Goal: Information Seeking & Learning: Learn about a topic

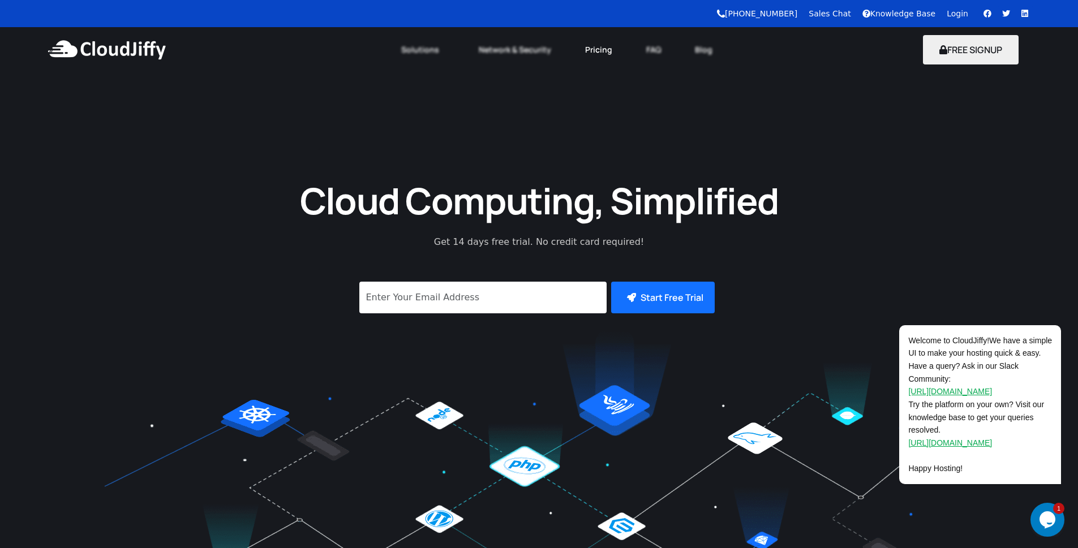
click at [594, 47] on link "Pricing" at bounding box center [598, 49] width 61 height 25
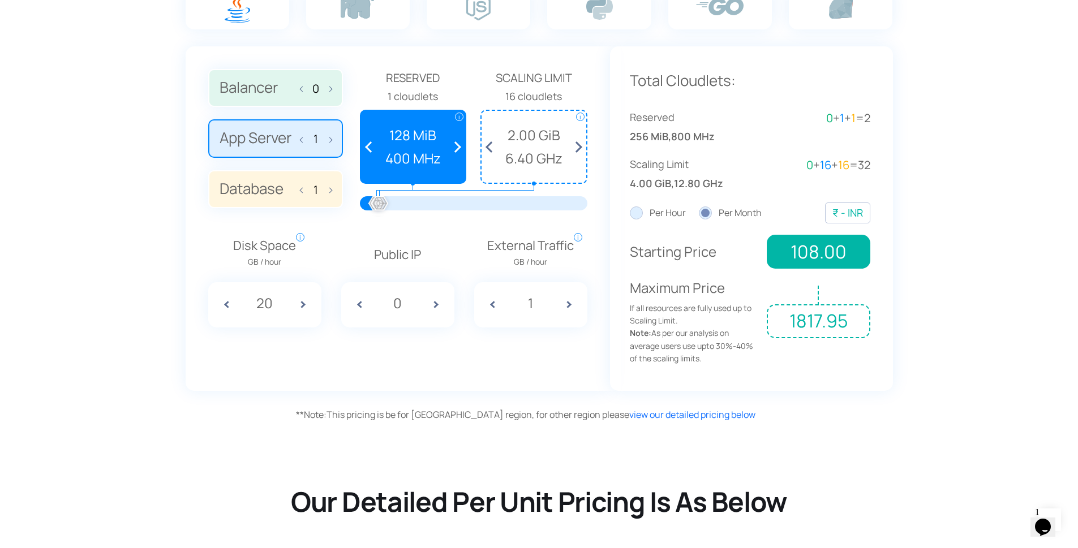
scroll to position [747, 0]
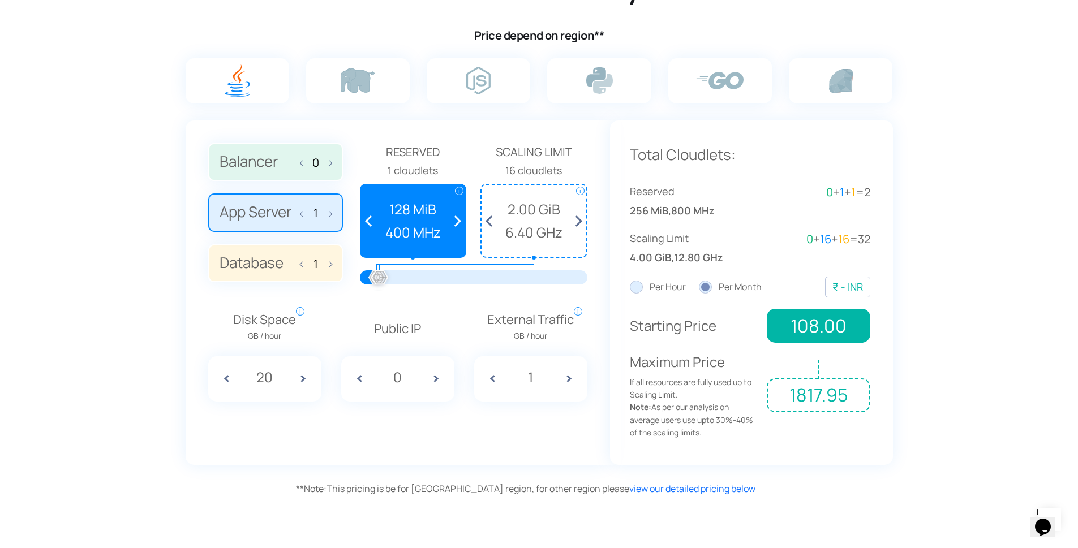
click at [457, 221] on span at bounding box center [454, 221] width 21 height 72
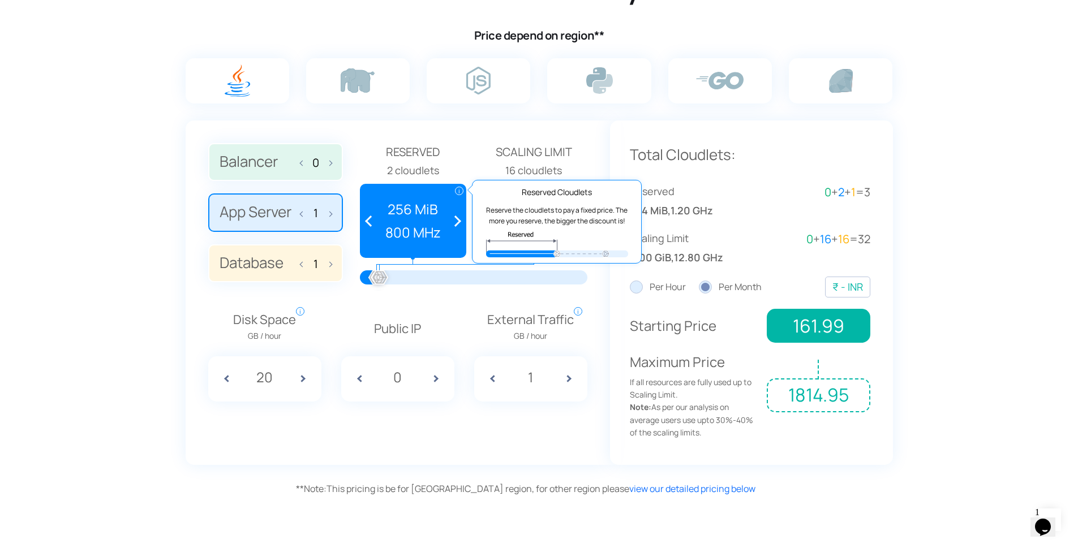
click at [455, 191] on span "i" at bounding box center [459, 191] width 8 height 8
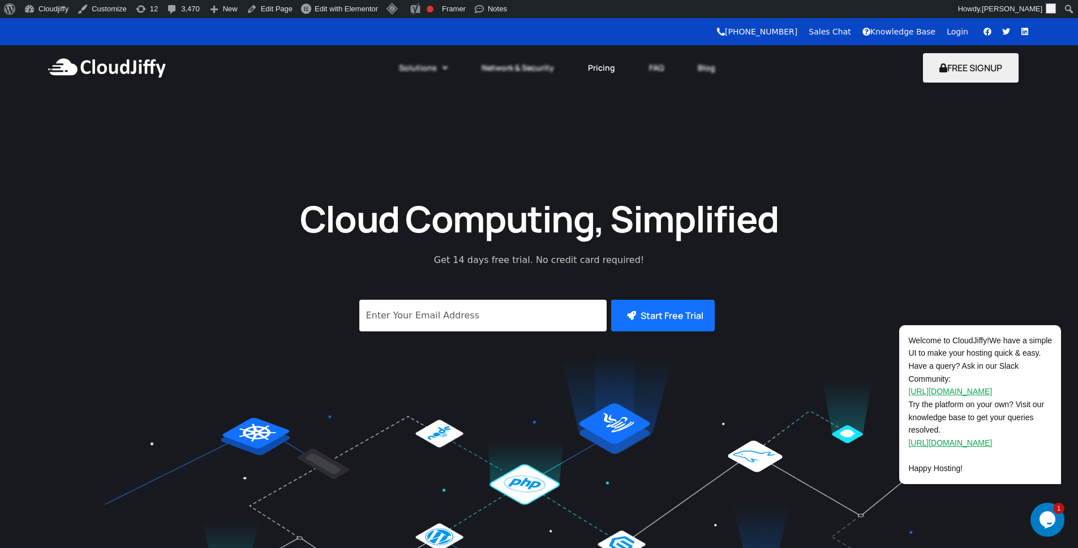
click at [603, 69] on link "Pricing" at bounding box center [601, 67] width 61 height 25
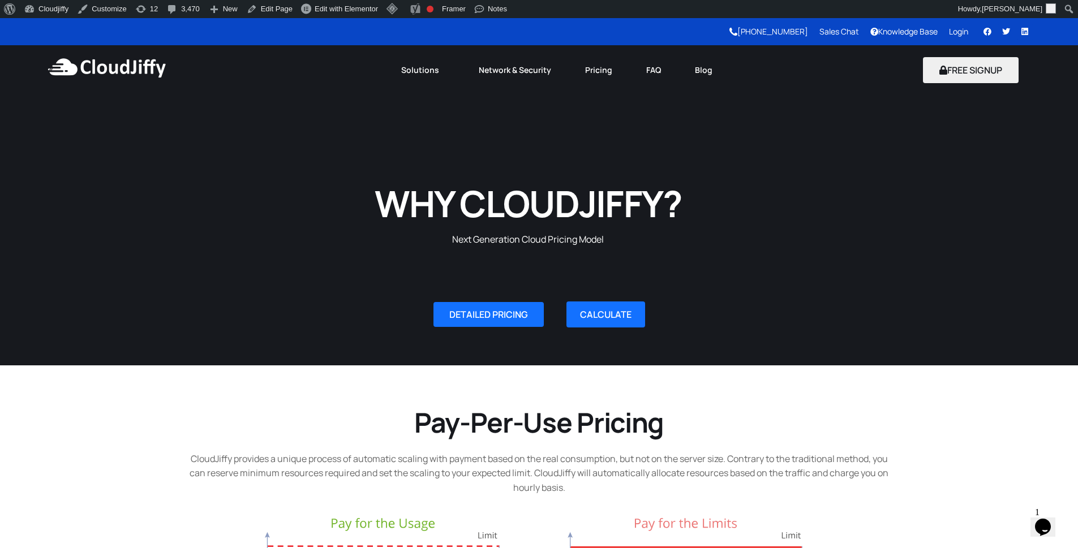
scroll to position [68, 0]
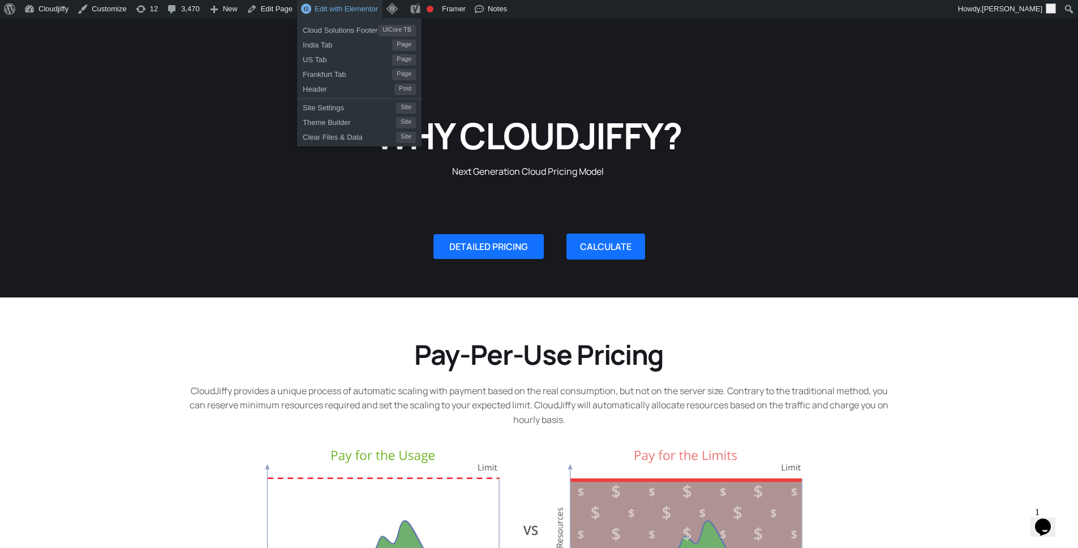
click at [337, 8] on span "Edit with Elementor" at bounding box center [345, 9] width 63 height 8
click at [324, 7] on span "Edit with Elementor" at bounding box center [345, 9] width 63 height 8
click at [344, 32] on span "Cloud Solutions Footer" at bounding box center [340, 28] width 75 height 15
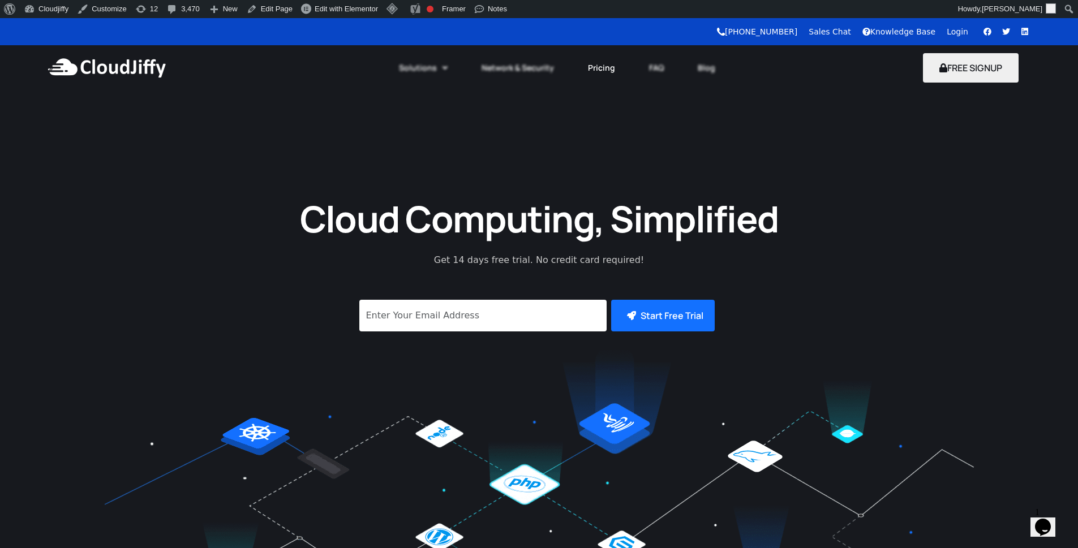
click at [607, 70] on link "Pricing" at bounding box center [601, 67] width 61 height 25
